Goal: Complete application form

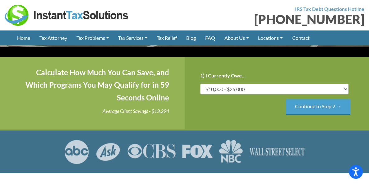
scroll to position [141, 0]
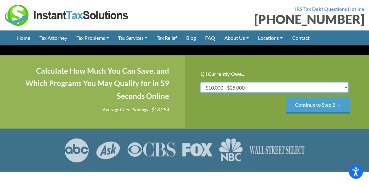
click at [342, 82] on select "Less than $10,000 $10,000 - $25,000 $25,000 - $50,000 $50,000 - $75,000 $75,000+" at bounding box center [274, 87] width 149 height 11
select select "over-75"
click at [200, 82] on select "Less than $10,000 $10,000 - $25,000 $25,000 - $50,000 $50,000 - $75,000 $75,000+" at bounding box center [274, 87] width 149 height 11
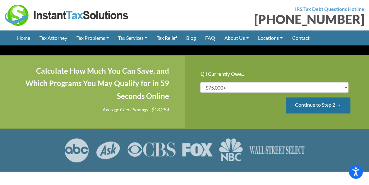
click at [320, 97] on input "Continue to Step 2 →" at bounding box center [318, 105] width 65 height 16
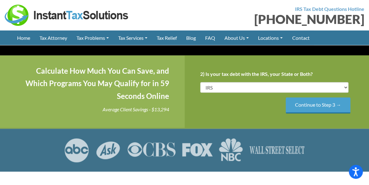
scroll to position [0, 0]
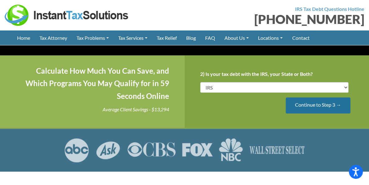
click at [310, 97] on input "Continue to Step 3 →" at bounding box center [318, 105] width 65 height 16
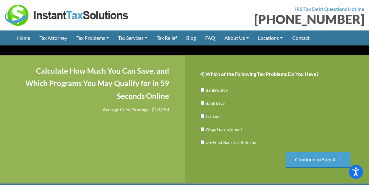
click at [202, 111] on input "Tax Lien" at bounding box center [203, 116] width 4 height 11
checkbox input "true"
click at [203, 98] on input "Bank Levy" at bounding box center [203, 103] width 4 height 11
checkbox input "true"
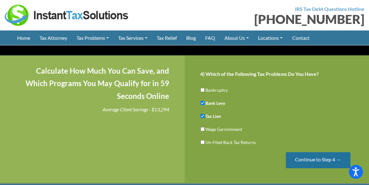
click at [306, 153] on input "Continue to Step 4 →" at bounding box center [318, 160] width 65 height 16
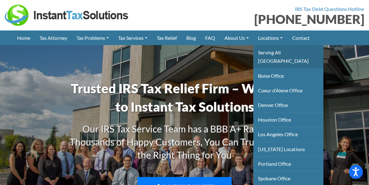
click at [280, 51] on link "Serving All [GEOGRAPHIC_DATA]" at bounding box center [288, 56] width 70 height 23
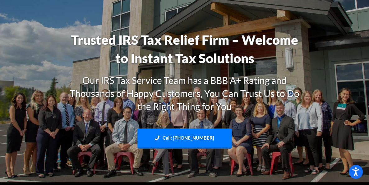
scroll to position [44, 0]
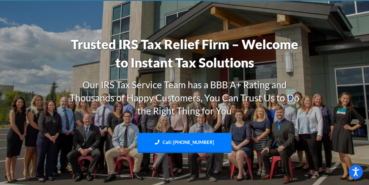
drag, startPoint x: 373, startPoint y: 26, endPoint x: 201, endPoint y: 13, distance: 172.5
click at [201, 13] on img at bounding box center [184, 94] width 369 height 220
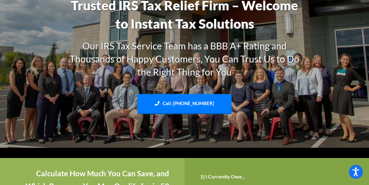
scroll to position [0, 0]
